Goal: Communication & Community: Ask a question

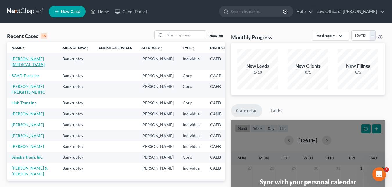
click at [23, 59] on link "[PERSON_NAME][MEDICAL_DATA]" at bounding box center [28, 61] width 33 height 11
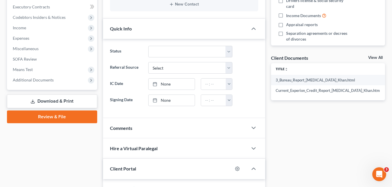
scroll to position [159, 0]
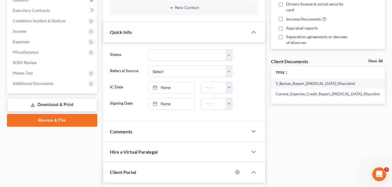
click at [65, 120] on link "Review & File" at bounding box center [52, 120] width 90 height 13
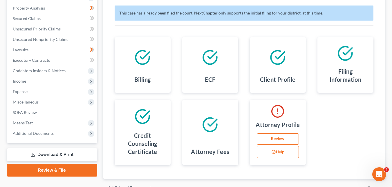
scroll to position [110, 0]
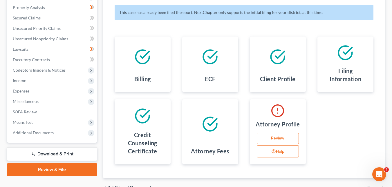
click at [281, 138] on link "Review" at bounding box center [278, 139] width 42 height 12
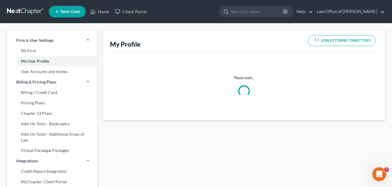
select select "4"
select select "attorney"
select select "0"
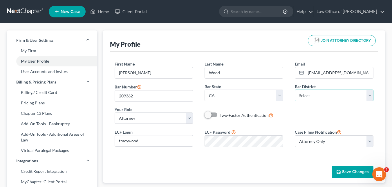
click at [372, 96] on select "Select [US_STATE] - [GEOGRAPHIC_DATA] [US_STATE] - [GEOGRAPHIC_DATA][US_STATE] …" at bounding box center [334, 96] width 79 height 12
select select "8"
click at [295, 90] on select "Select [US_STATE] - [GEOGRAPHIC_DATA] [US_STATE] - [GEOGRAPHIC_DATA][US_STATE] …" at bounding box center [334, 96] width 79 height 12
click at [337, 170] on icon "button" at bounding box center [338, 172] width 5 height 5
click at [105, 11] on link "Home" at bounding box center [99, 11] width 25 height 10
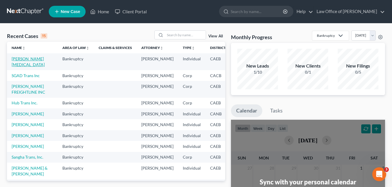
click at [19, 59] on link "[PERSON_NAME][MEDICAL_DATA]" at bounding box center [28, 61] width 33 height 11
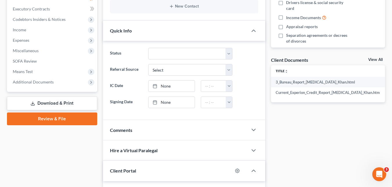
scroll to position [160, 0]
click at [75, 115] on link "Review & File" at bounding box center [52, 119] width 90 height 13
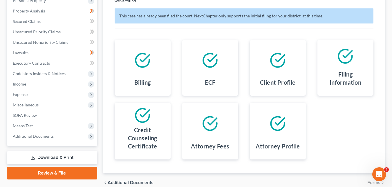
scroll to position [104, 0]
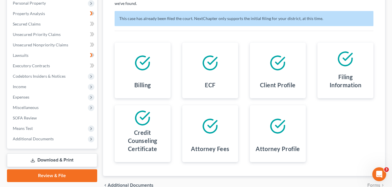
click at [67, 161] on link "Download & Print" at bounding box center [52, 160] width 90 height 14
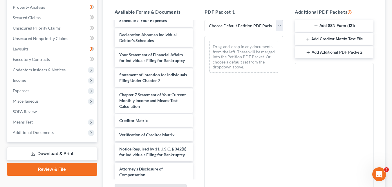
scroll to position [171, 0]
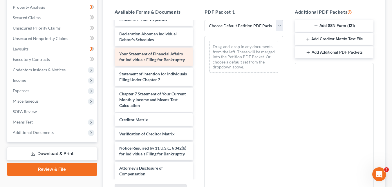
click at [164, 64] on div "Your Statement of Financial Affairs for Individuals Filing for Bankruptcy" at bounding box center [154, 57] width 79 height 19
click at [162, 63] on div "Your Statement of Financial Affairs for Individuals Filing for Bankruptcy" at bounding box center [154, 57] width 79 height 19
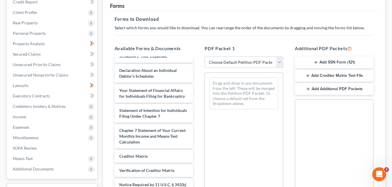
scroll to position [72, 0]
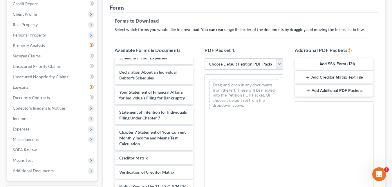
click at [279, 63] on select "Choose Default Petition PDF Packet Complete Bankruptcy Petition (all forms and …" at bounding box center [243, 64] width 79 height 12
select select "2"
click at [204, 58] on select "Choose Default Petition PDF Packet Complete Bankruptcy Petition (all forms and …" at bounding box center [243, 64] width 79 height 12
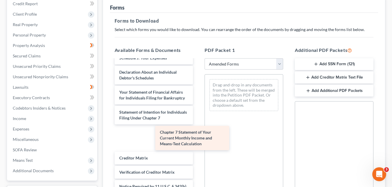
scroll to position [159, 0]
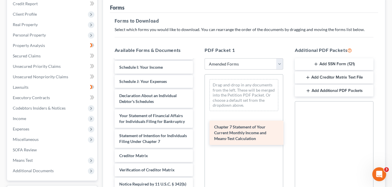
drag, startPoint x: 157, startPoint y: 146, endPoint x: 253, endPoint y: 135, distance: 96.1
click at [198, 135] on div "Chapter 7 Statement of Your Current Monthly Income and Means-Test Calculation V…" at bounding box center [154, 64] width 88 height 304
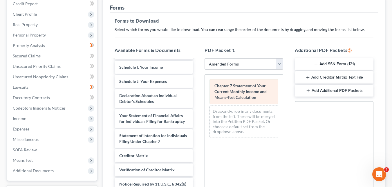
click at [247, 97] on span "Chapter 7 Statement of Your Current Monthly Income and Means-Test Calculation" at bounding box center [240, 91] width 52 height 17
click at [250, 95] on span "Chapter 7 Statement of Your Current Monthly Income and Means-Test Calculation" at bounding box center [240, 91] width 52 height 17
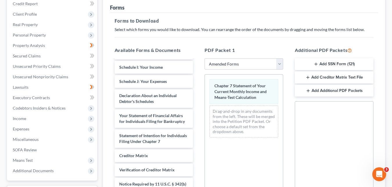
click at [250, 95] on div "Chapter 7 Statement of Your Current Monthly Income and Means-Test Calculation C…" at bounding box center [244, 109] width 78 height 68
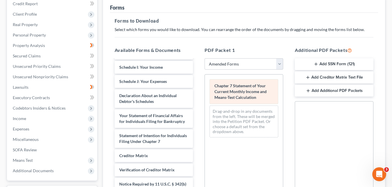
click at [250, 87] on span "Chapter 7 Statement of Your Current Monthly Income and Means-Test Calculation" at bounding box center [240, 91] width 52 height 17
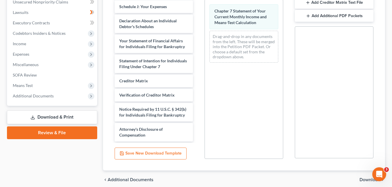
scroll to position [145, 0]
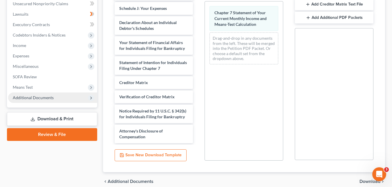
click at [46, 99] on span "Additional Documents" at bounding box center [33, 97] width 41 height 5
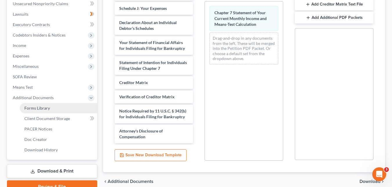
click at [66, 107] on link "Forms Library" at bounding box center [58, 108] width 77 height 10
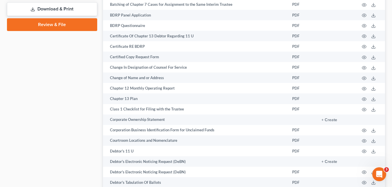
scroll to position [300, 0]
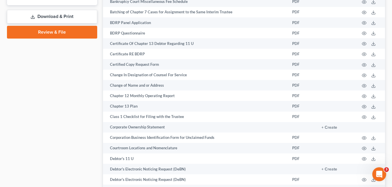
click at [375, 178] on div "Open Intercom Messenger" at bounding box center [378, 174] width 19 height 19
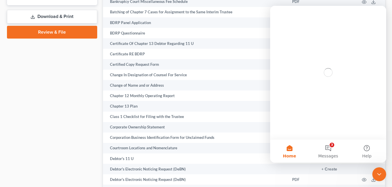
scroll to position [0, 0]
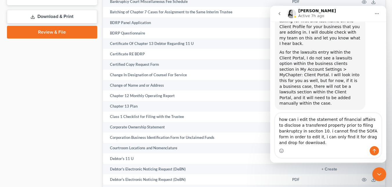
scroll to position [257, 0]
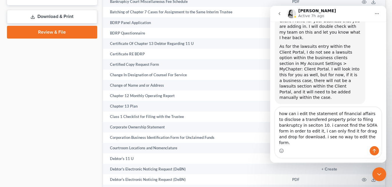
type textarea "how can i edit the statement of financial affairs to disclose a transfered prop…"
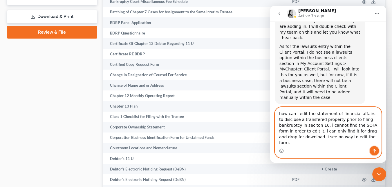
click at [373, 152] on icon "Send a message…" at bounding box center [374, 150] width 5 height 5
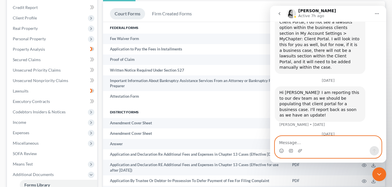
scroll to position [66, 0]
